Goal: Task Accomplishment & Management: Manage account settings

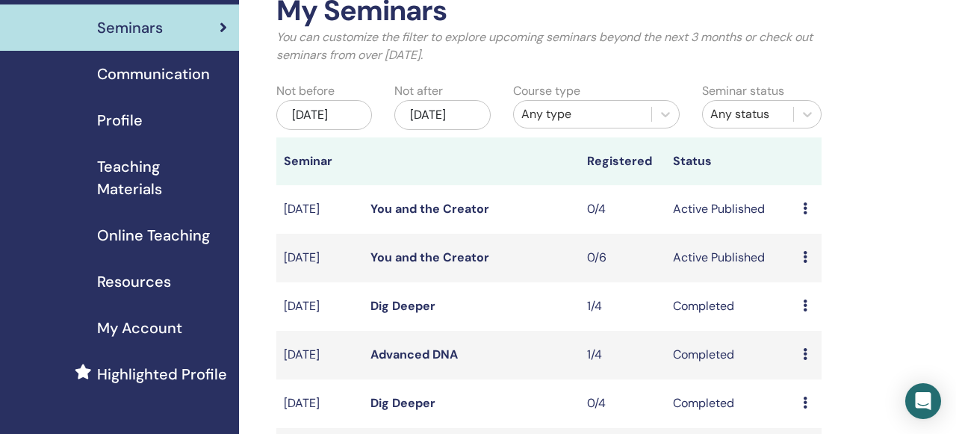
scroll to position [89, 0]
click at [804, 264] on icon at bounding box center [805, 258] width 4 height 12
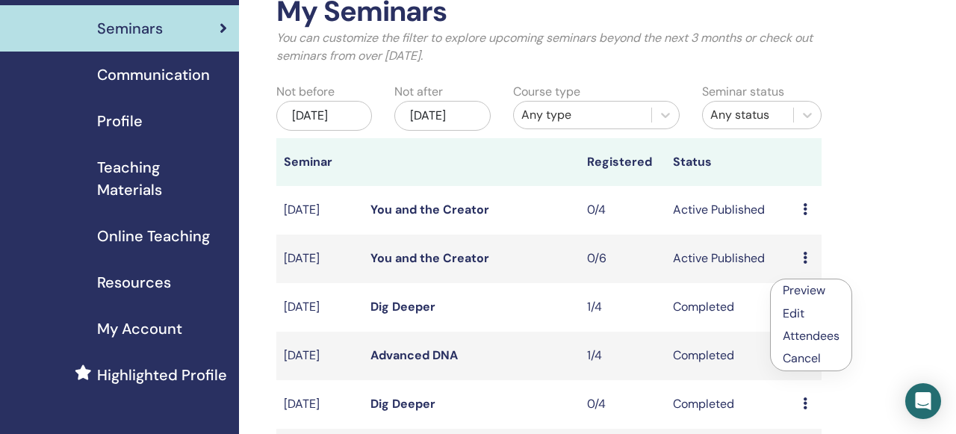
click at [805, 359] on p "Cancel" at bounding box center [811, 359] width 57 height 18
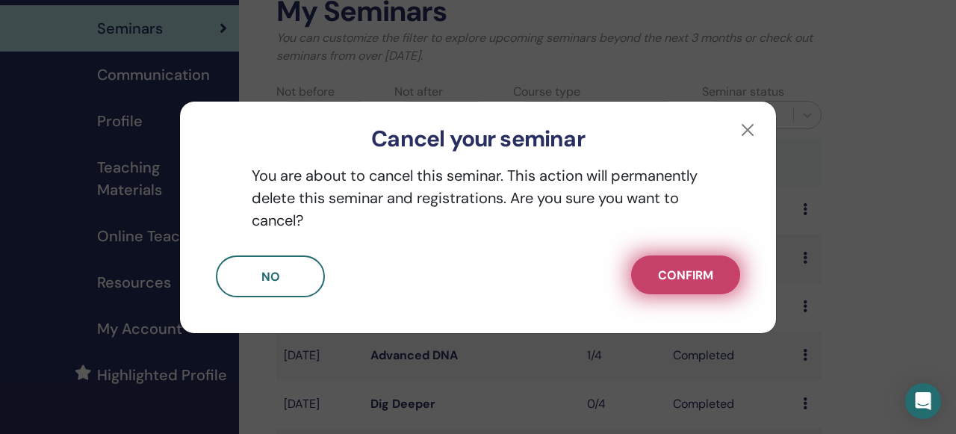
click at [675, 273] on span "Confirm" at bounding box center [685, 275] width 55 height 16
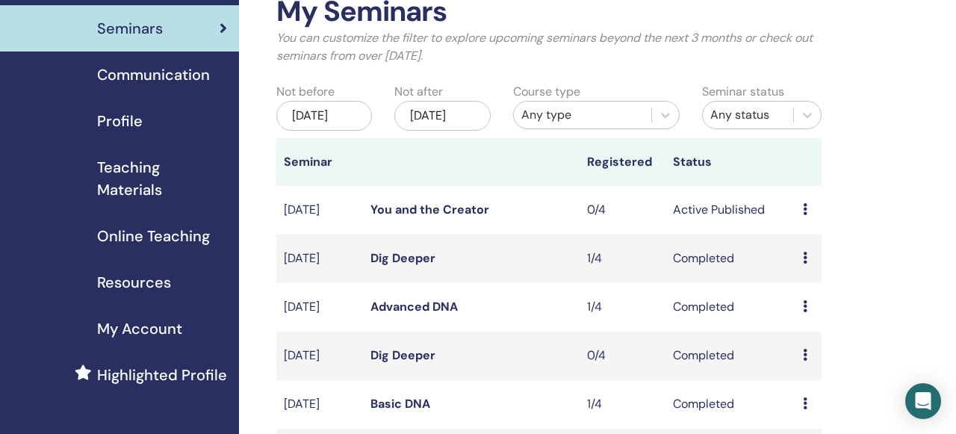
click at [805, 215] on icon at bounding box center [805, 209] width 4 height 12
click at [799, 268] on link "Edit" at bounding box center [795, 264] width 22 height 16
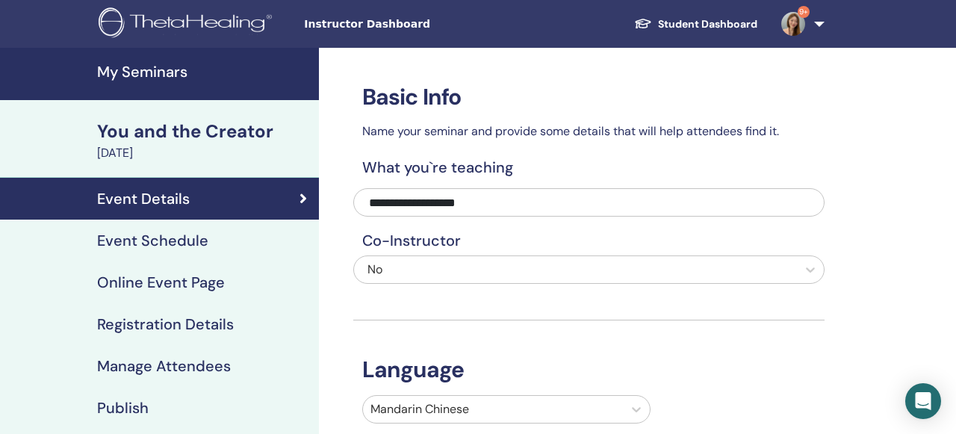
click at [126, 241] on h4 "Event Schedule" at bounding box center [152, 241] width 111 height 18
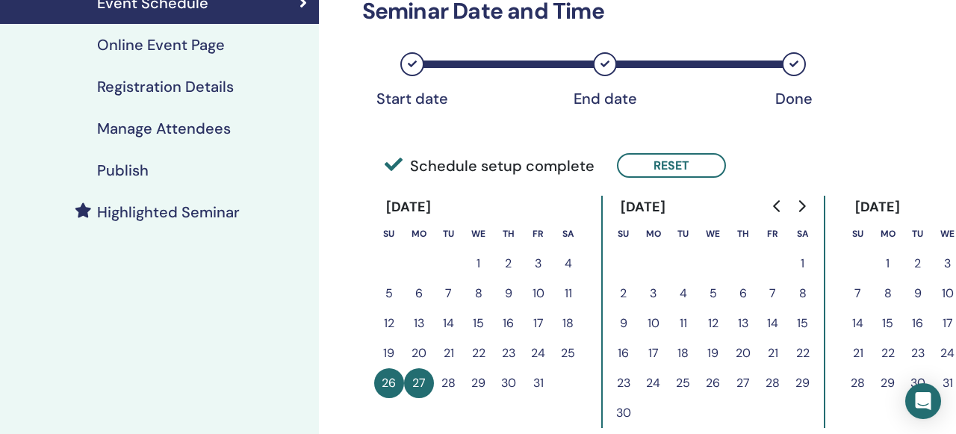
scroll to position [206, 0]
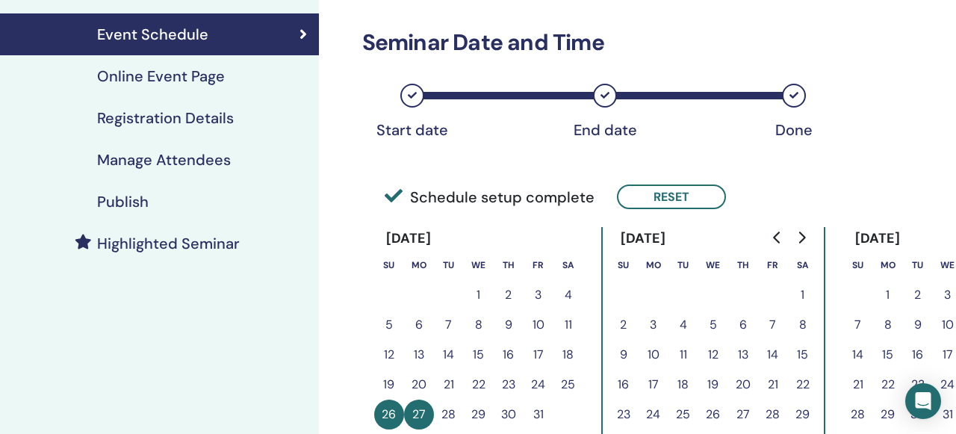
click at [167, 85] on h4 "Online Event Page" at bounding box center [161, 76] width 128 height 18
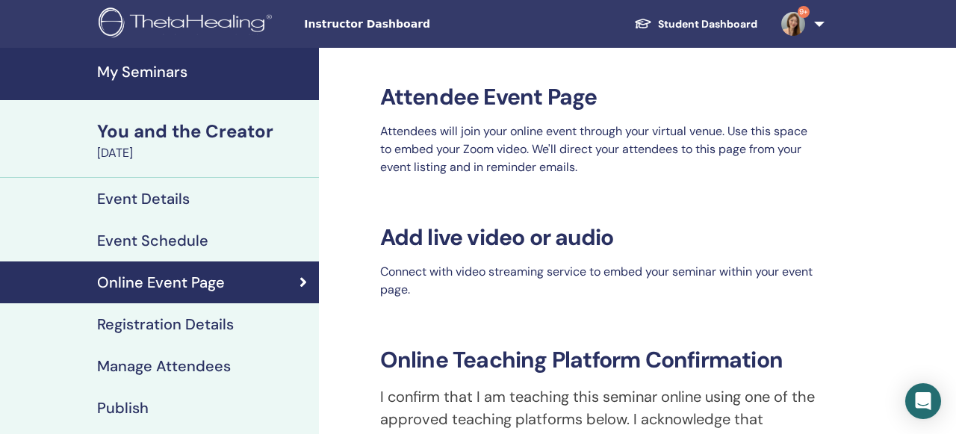
click at [176, 322] on h4 "Registration Details" at bounding box center [165, 324] width 137 height 18
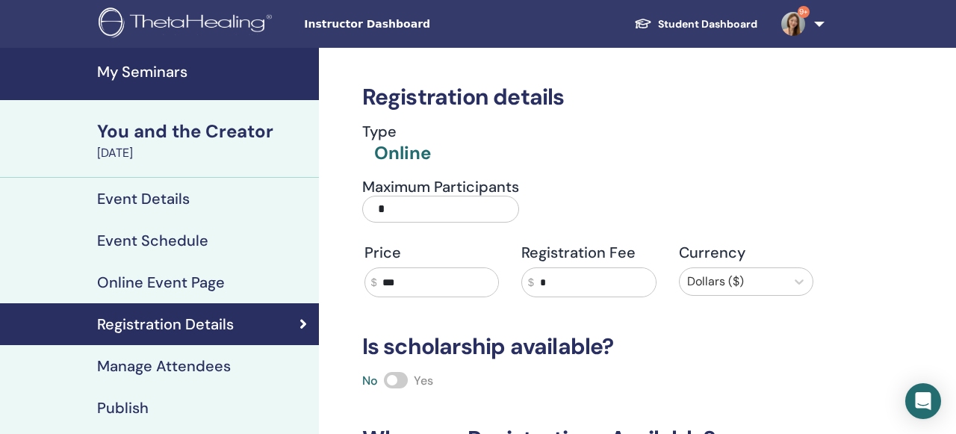
click at [410, 217] on input "*" at bounding box center [440, 209] width 157 height 27
type input "*"
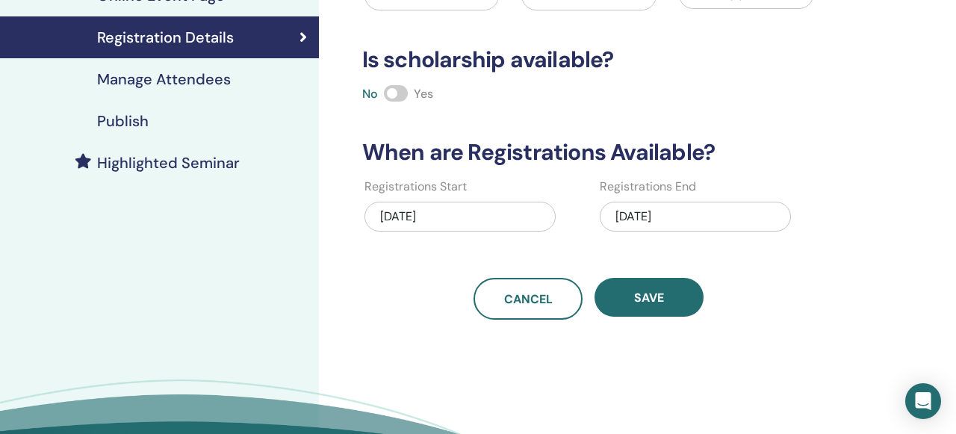
scroll to position [301, 0]
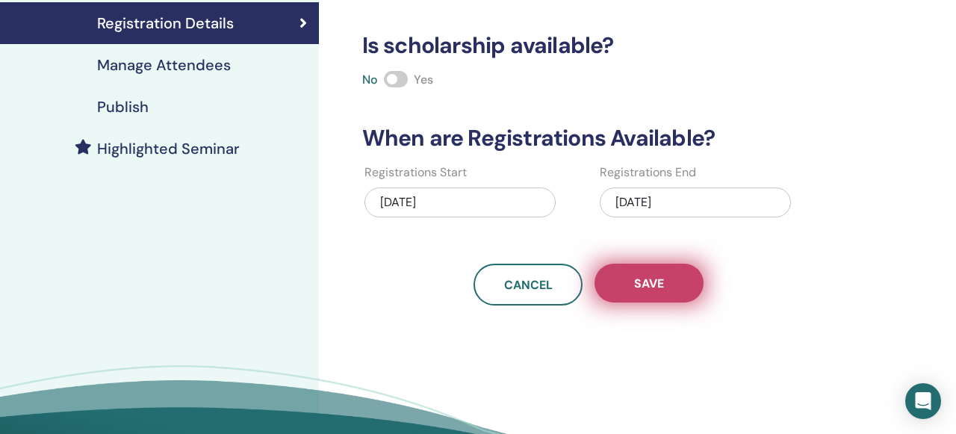
click at [672, 282] on button "Save" at bounding box center [649, 283] width 109 height 39
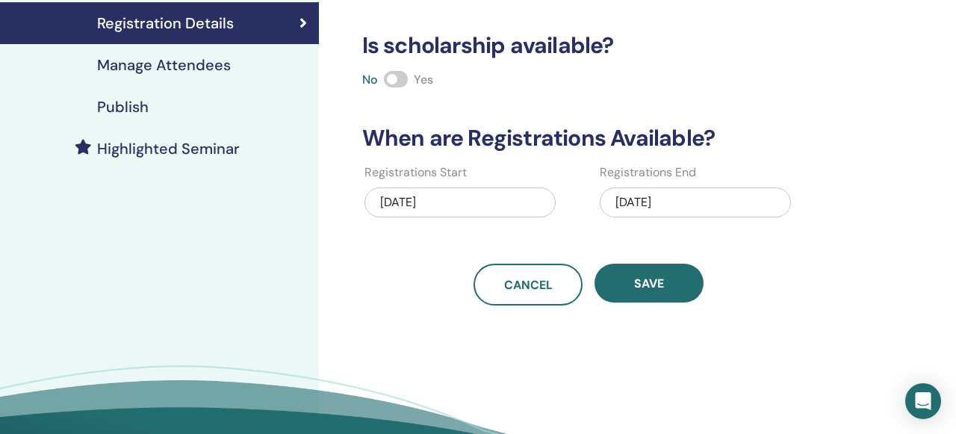
click at [672, 282] on button "Save" at bounding box center [649, 283] width 109 height 39
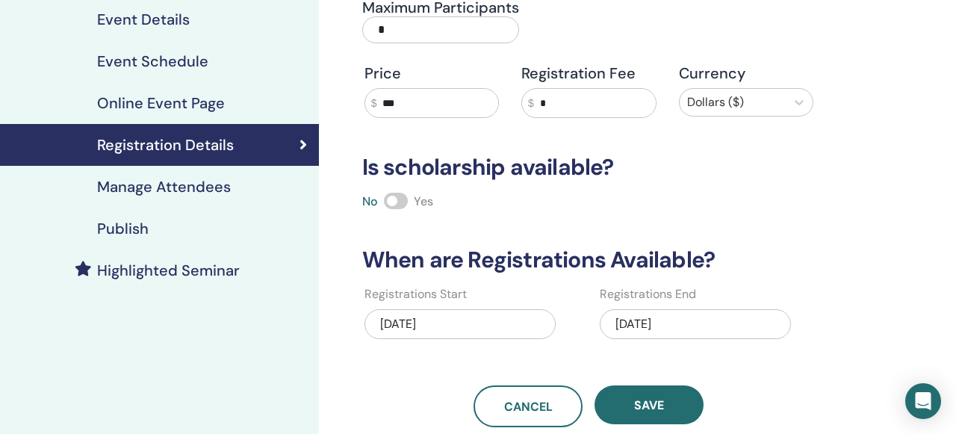
scroll to position [184, 0]
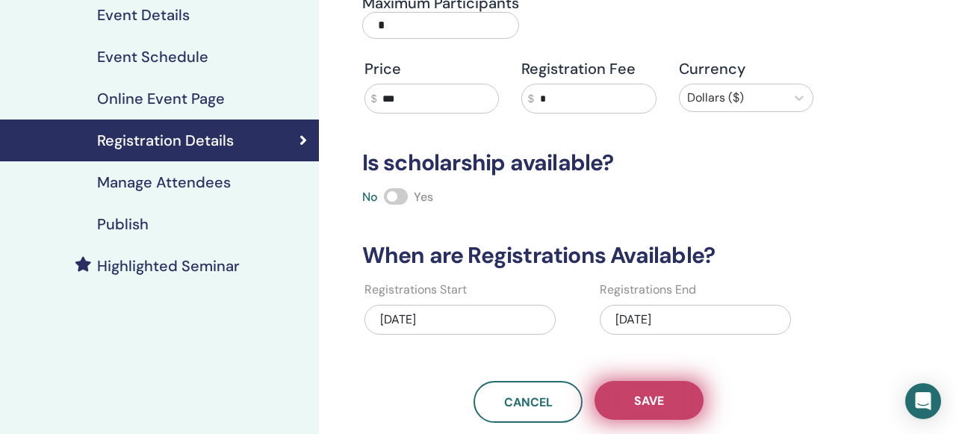
click at [648, 402] on span "Save" at bounding box center [649, 401] width 30 height 16
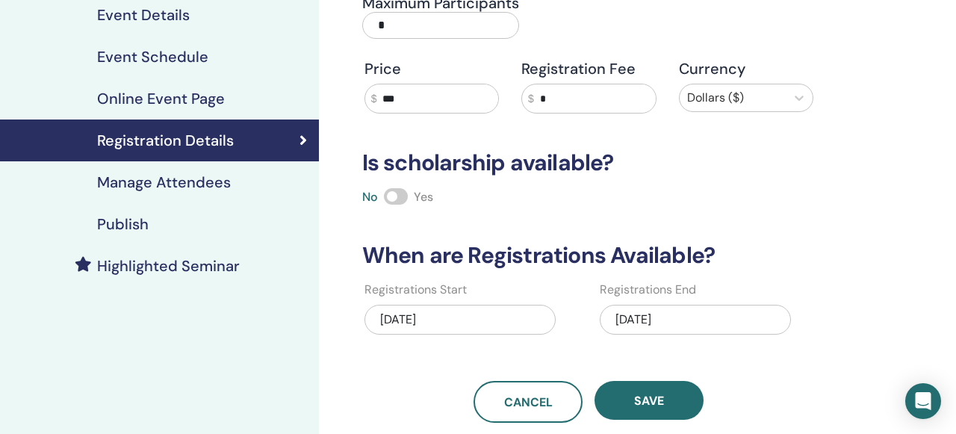
click at [105, 221] on h4 "Publish" at bounding box center [123, 224] width 52 height 18
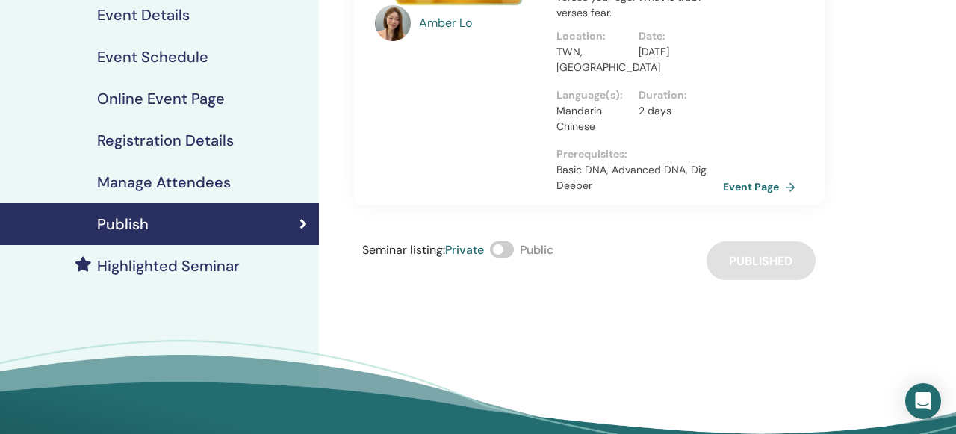
click at [737, 185] on link "Event Page" at bounding box center [762, 187] width 78 height 22
